Goal: Transaction & Acquisition: Purchase product/service

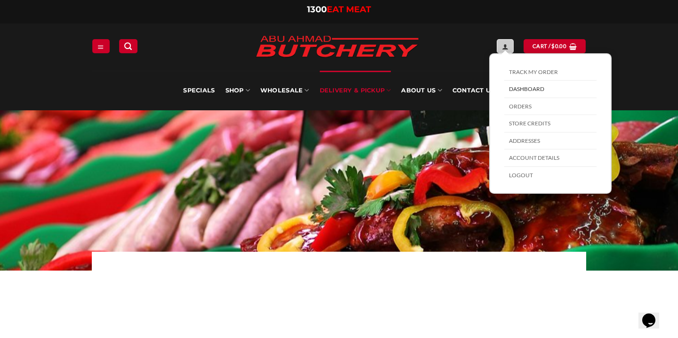
click at [504, 48] on link "My account" at bounding box center [505, 46] width 17 height 14
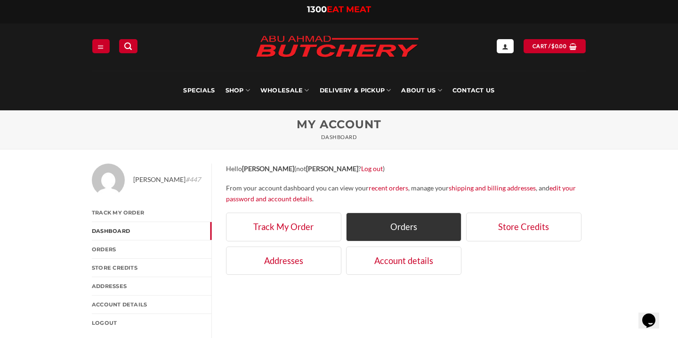
click at [399, 222] on link "Orders" at bounding box center [403, 226] width 115 height 28
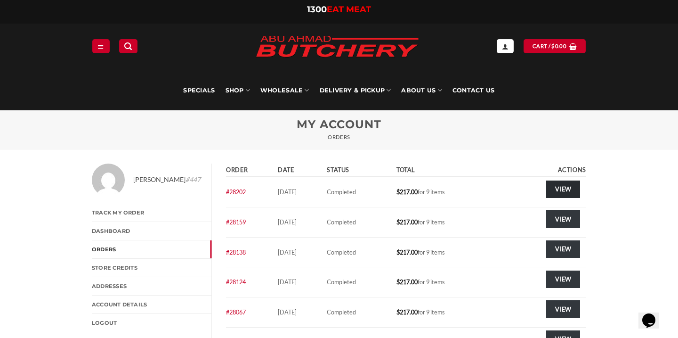
click at [563, 190] on link "View" at bounding box center [563, 188] width 34 height 17
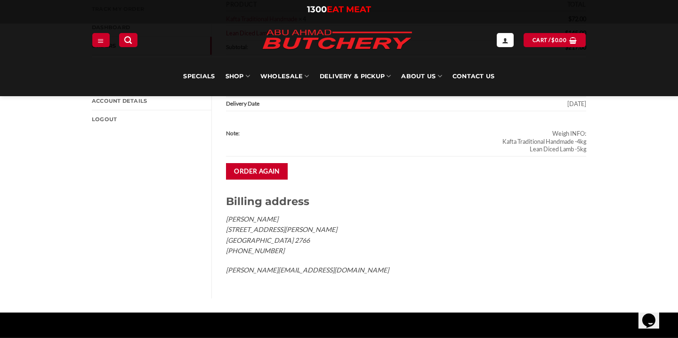
scroll to position [195, 0]
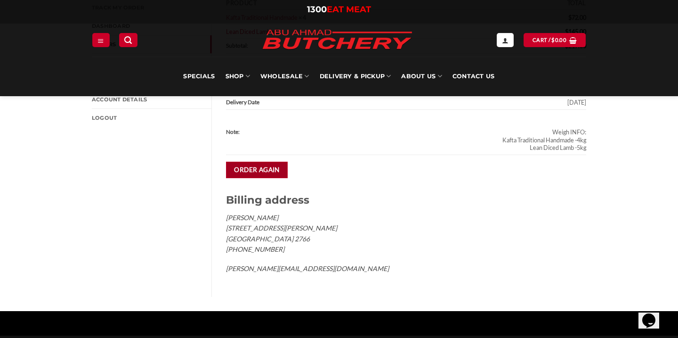
click at [275, 162] on link "Order again" at bounding box center [257, 170] width 62 height 16
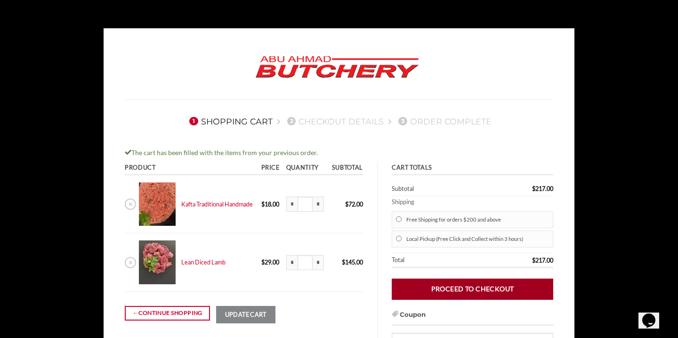
click at [472, 285] on link "Proceed to checkout" at bounding box center [473, 288] width 162 height 21
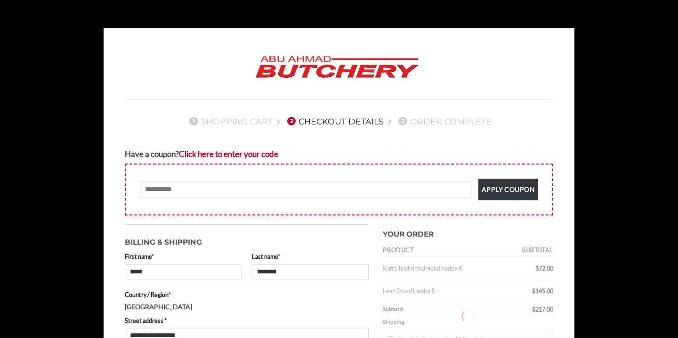
select select "***"
type input "**********"
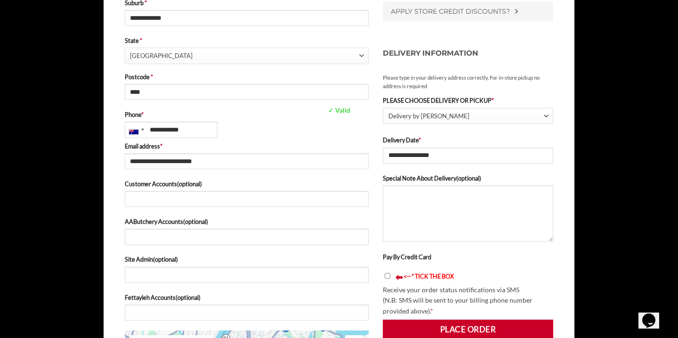
scroll to position [377, 0]
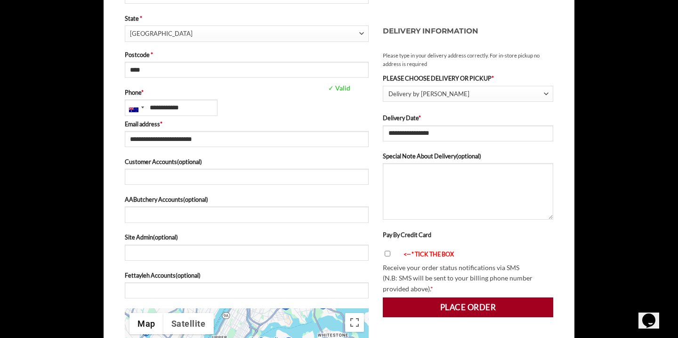
click at [454, 303] on button "Place order" at bounding box center [468, 307] width 171 height 20
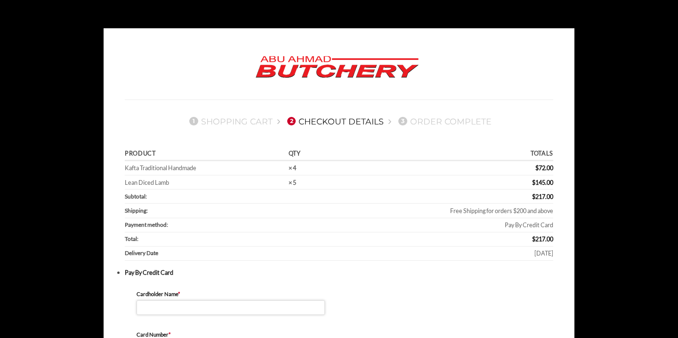
click at [291, 305] on input "Cardholder Name *" at bounding box center [231, 307] width 188 height 15
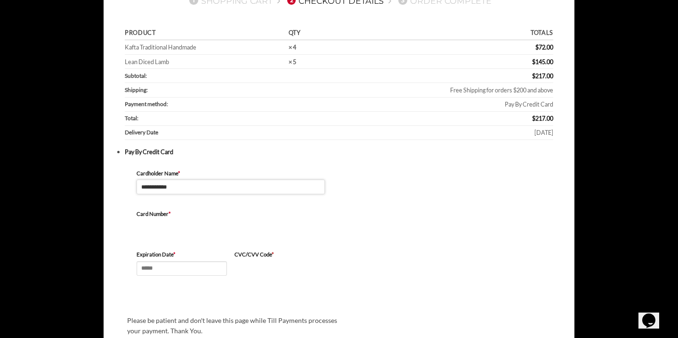
scroll to position [126, 0]
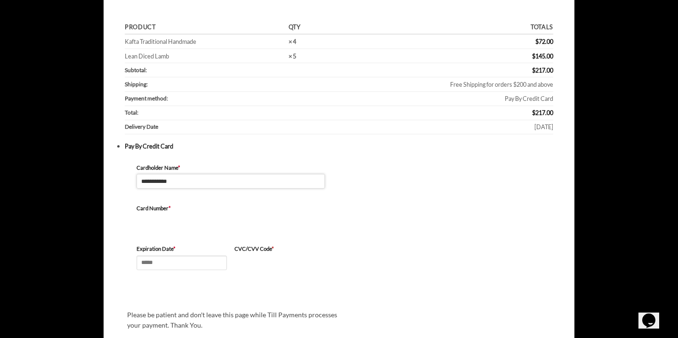
type input "**********"
click at [217, 260] on input "Expiration Date *" at bounding box center [182, 262] width 90 height 15
type input "*****"
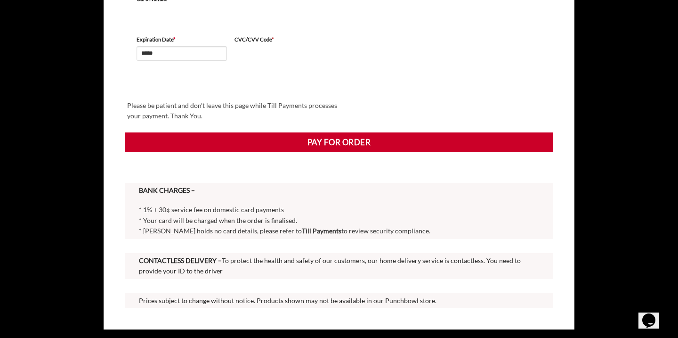
scroll to position [346, 0]
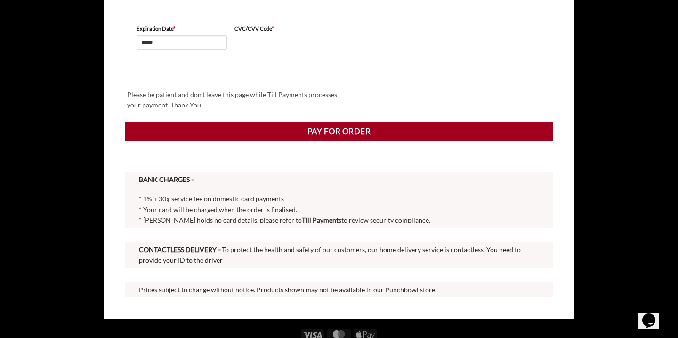
click at [371, 130] on button "Pay for order" at bounding box center [339, 132] width 429 height 20
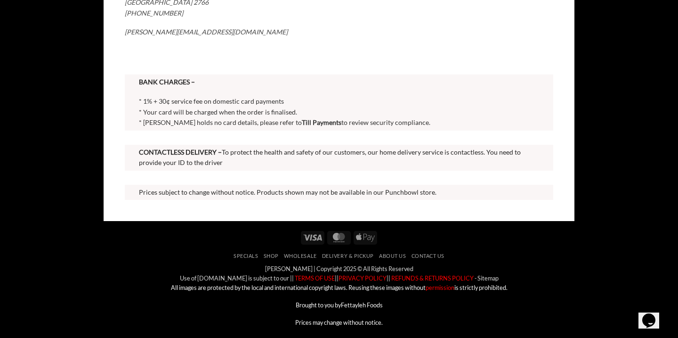
scroll to position [330, 0]
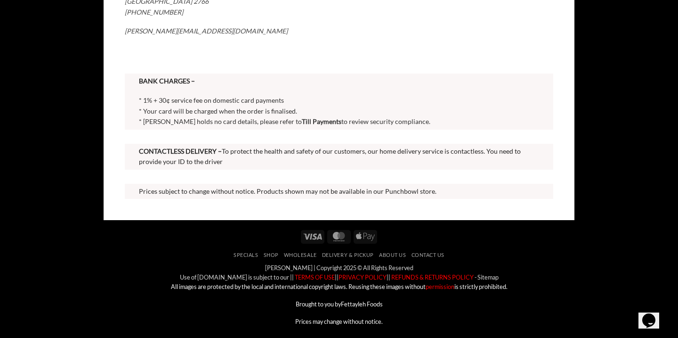
click at [371, 130] on div at bounding box center [339, 137] width 429 height 14
drag, startPoint x: 0, startPoint y: 0, endPoint x: 371, endPoint y: 130, distance: 393.2
click at [371, 130] on div at bounding box center [339, 137] width 429 height 14
